Goal: Task Accomplishment & Management: Manage account settings

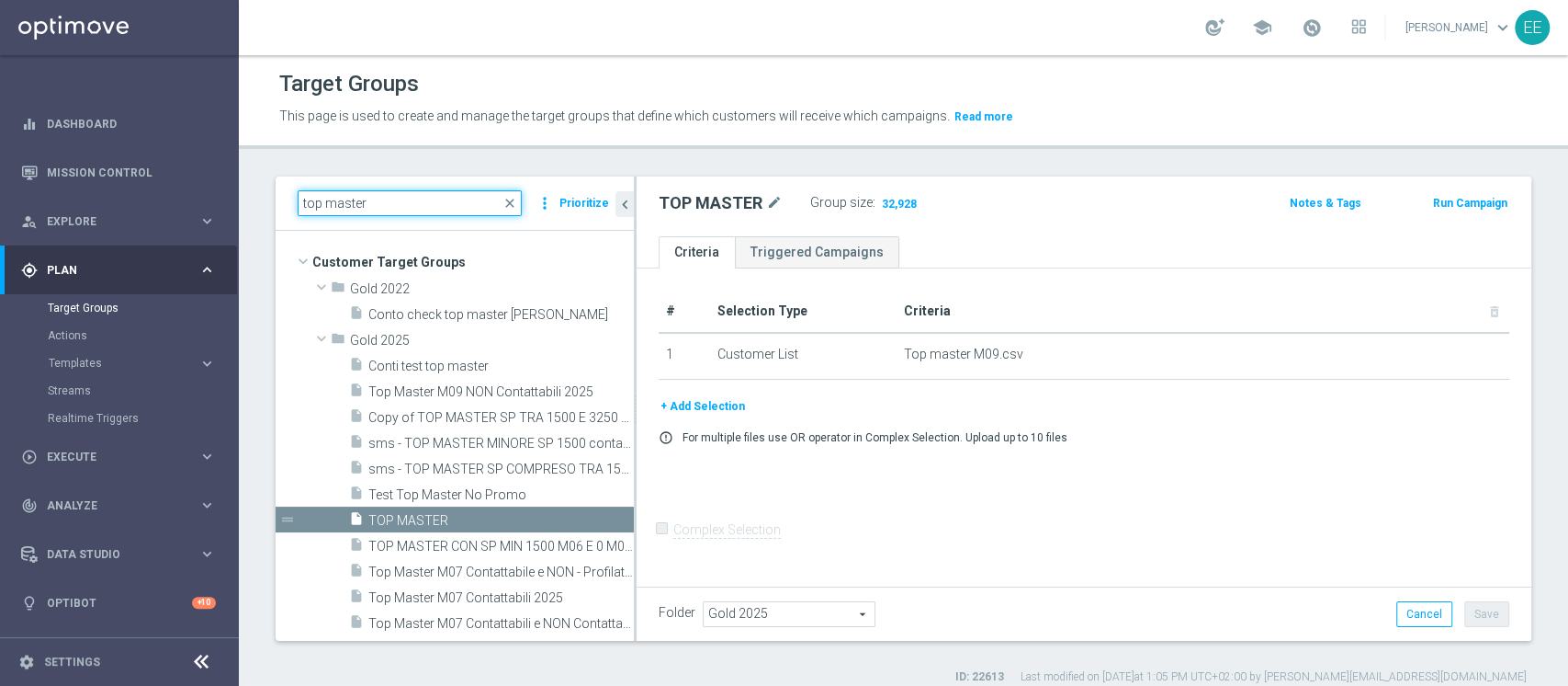
click at [377, 190] on input "top master" at bounding box center [409, 202] width 224 height 25
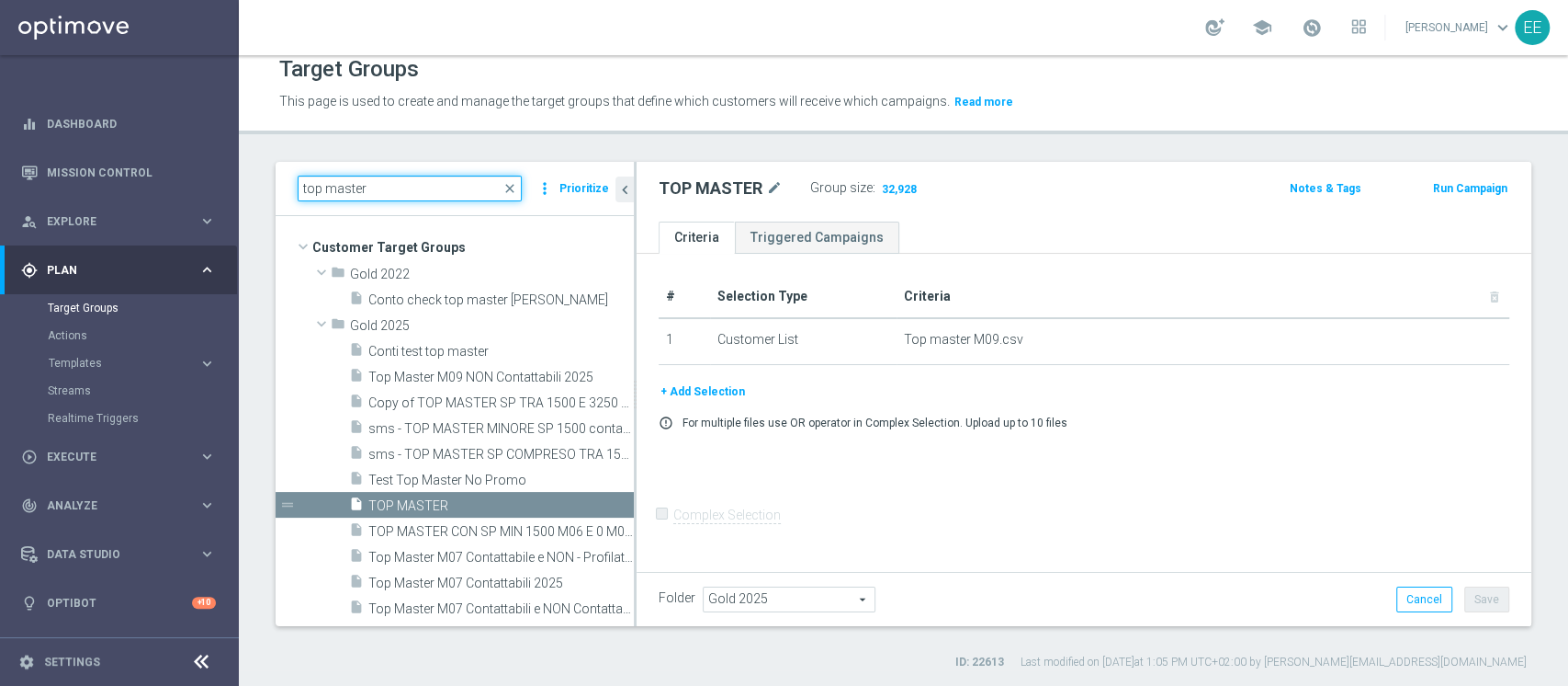
click at [377, 189] on input "top master" at bounding box center [409, 188] width 224 height 25
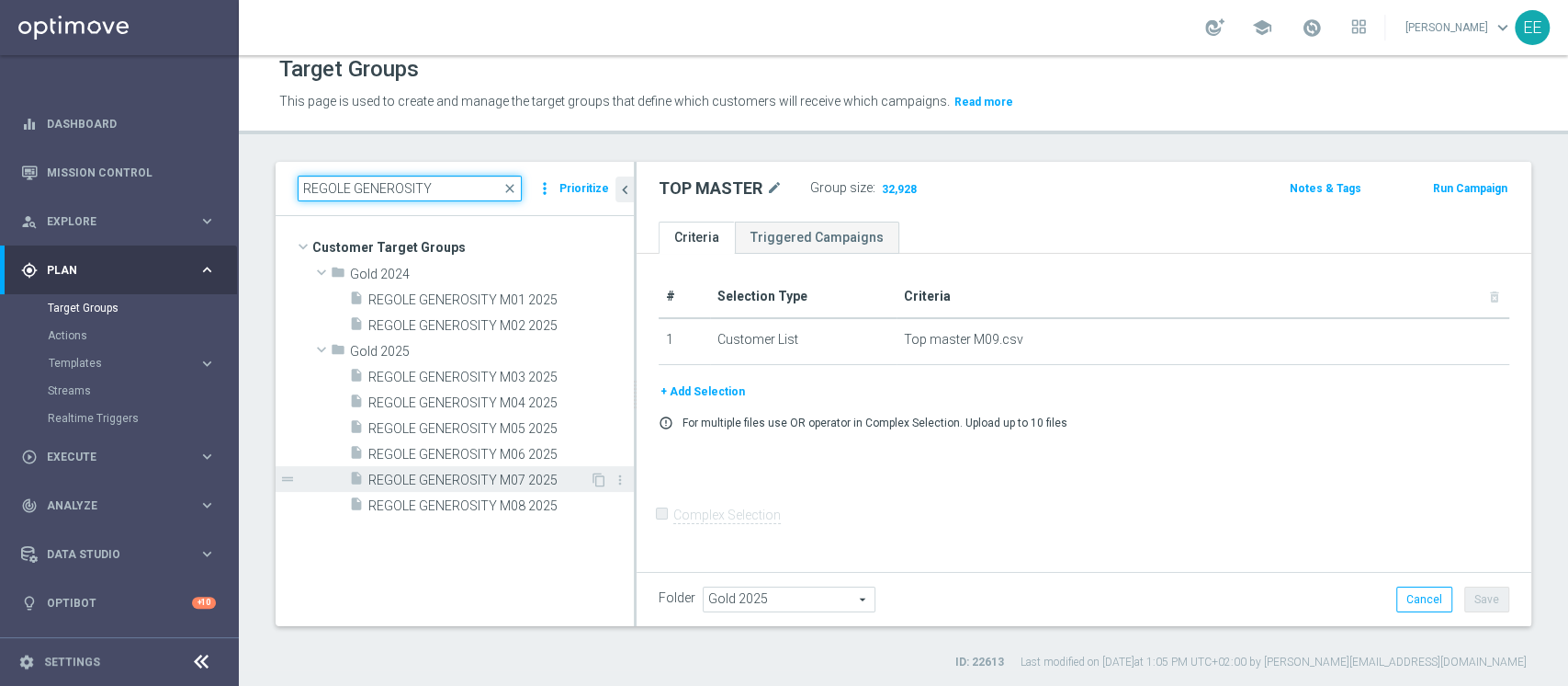
type input "REGOLE GENEROSITY"
click at [478, 474] on span "REGOLE GENEROSITY M07 2025" at bounding box center [479, 480] width 221 height 16
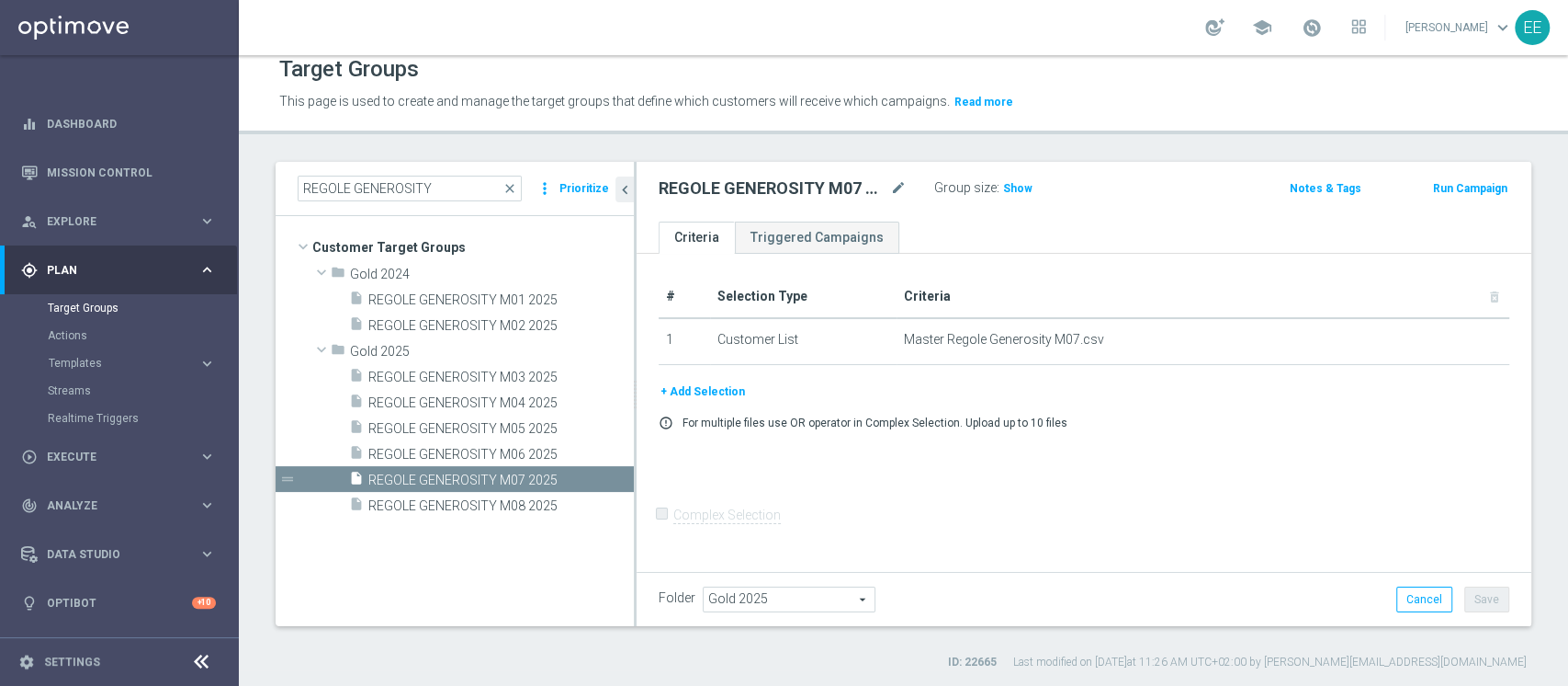
click at [1029, 188] on h3 "Show" at bounding box center [1017, 187] width 33 height 20
click at [478, 494] on div "insert_drive_file REGOLE GENEROSITY M08 2025" at bounding box center [469, 503] width 241 height 25
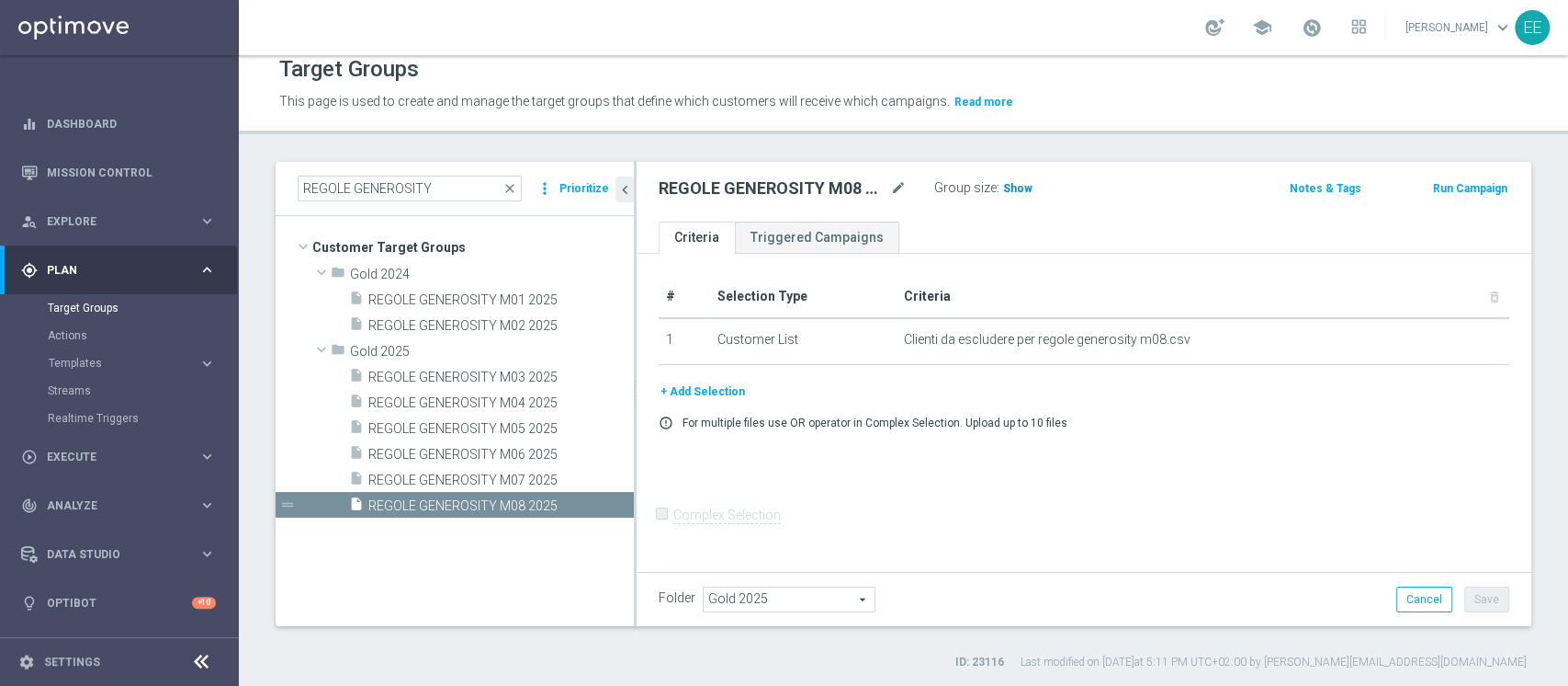
click at [1011, 187] on span "Show" at bounding box center [1017, 188] width 29 height 13
